Goal: Task Accomplishment & Management: Manage account settings

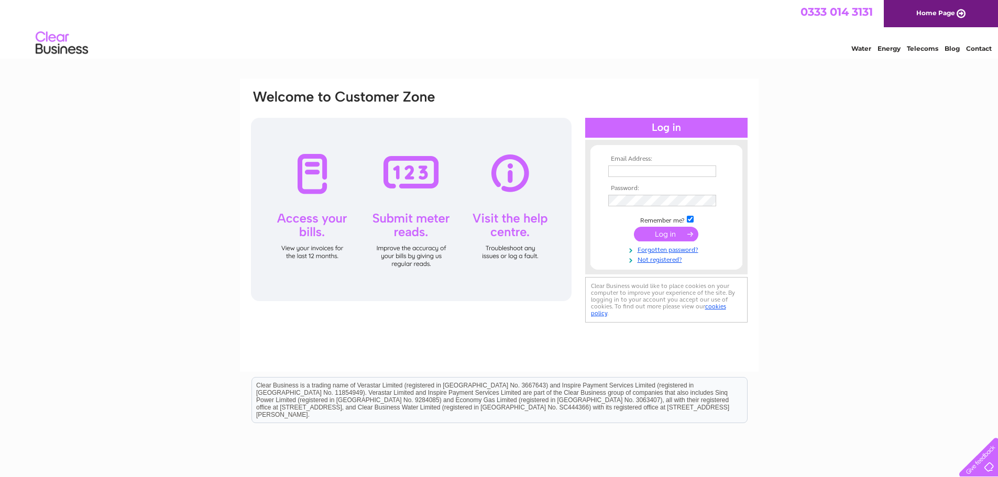
type input "[EMAIL_ADDRESS][DOMAIN_NAME]"
click at [672, 233] on input "submit" at bounding box center [666, 234] width 64 height 15
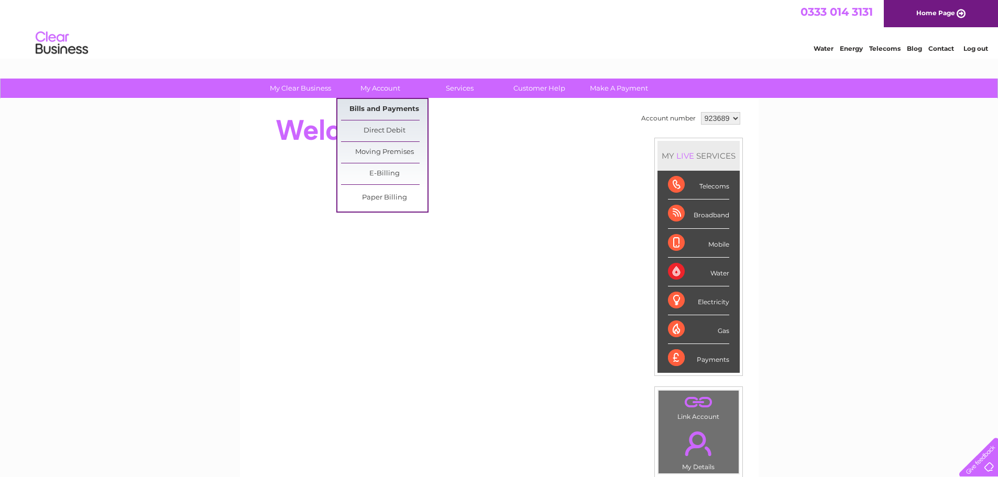
click at [387, 106] on link "Bills and Payments" at bounding box center [384, 109] width 86 height 21
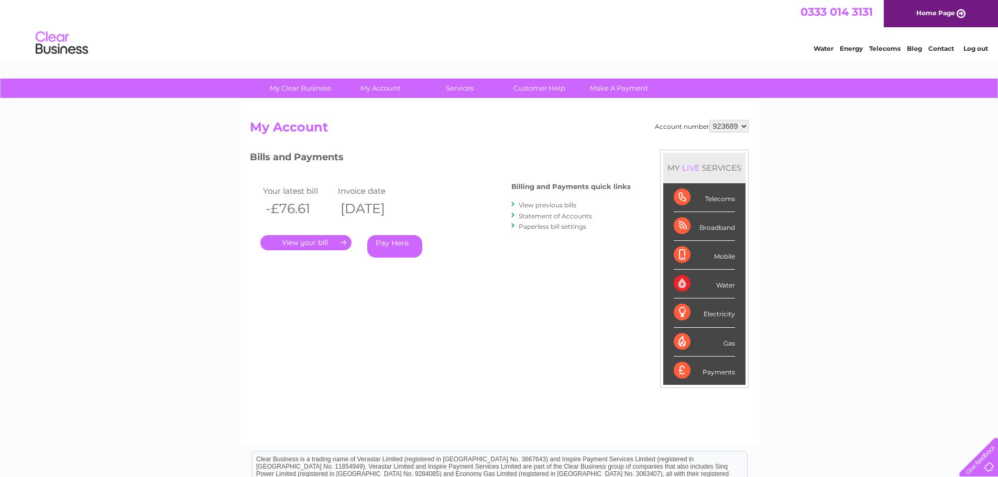
click at [745, 126] on select "923689 923693" at bounding box center [729, 126] width 39 height 13
select select "923693"
click at [710, 120] on select "923689 923693" at bounding box center [729, 126] width 39 height 13
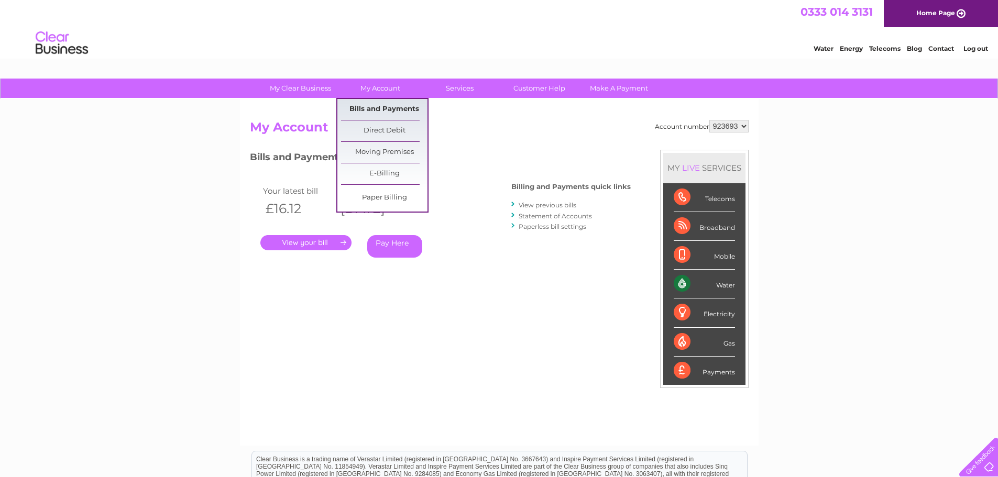
click at [374, 106] on link "Bills and Payments" at bounding box center [384, 109] width 86 height 21
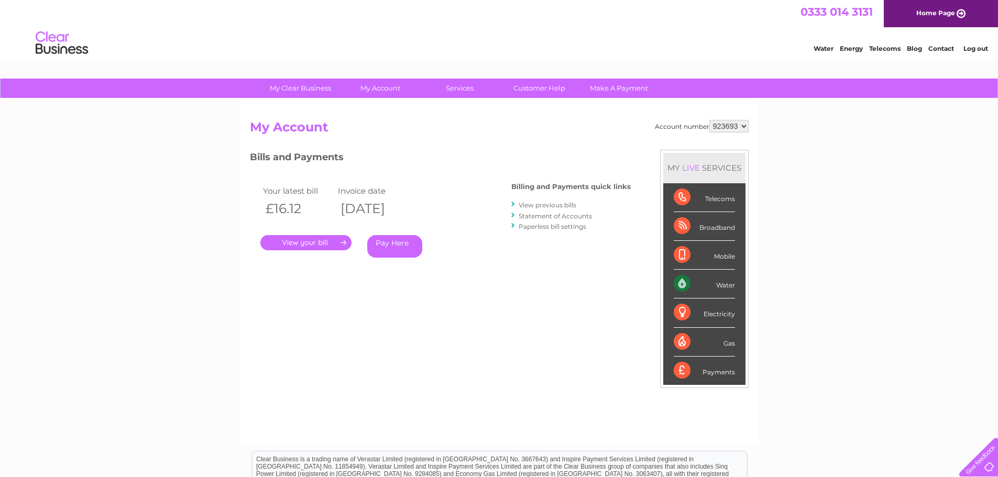
click at [301, 240] on link "." at bounding box center [305, 242] width 91 height 15
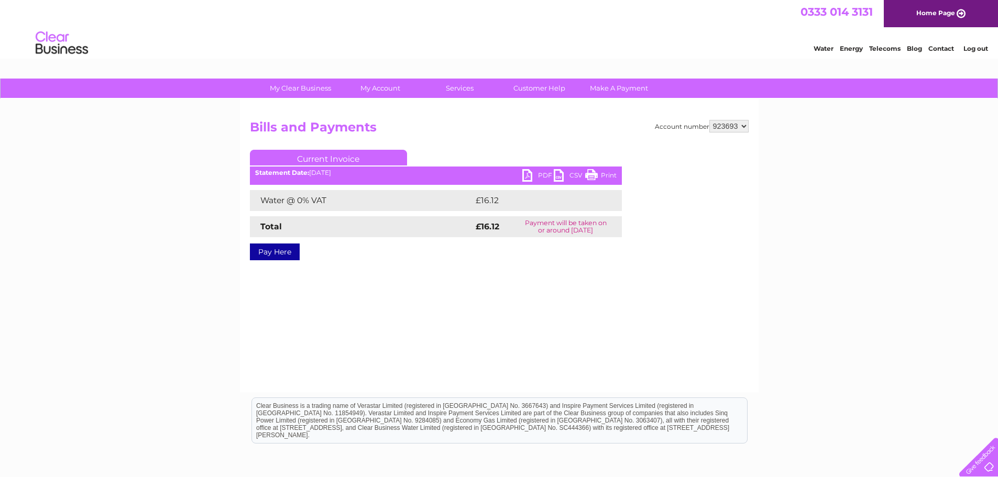
click at [525, 173] on link "PDF" at bounding box center [538, 176] width 31 height 15
